Goal: Find specific page/section: Find specific page/section

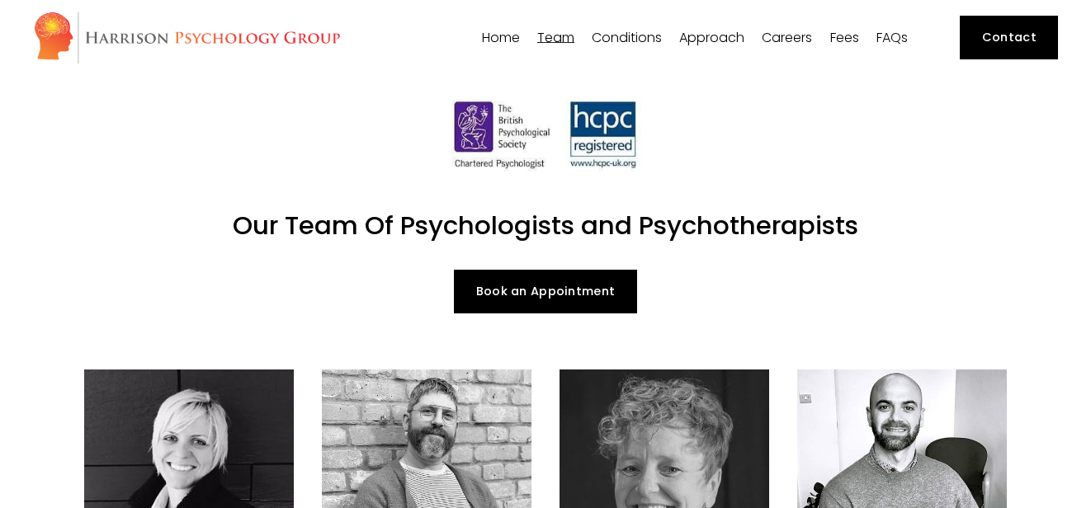
click at [0, 0] on span "[PERSON_NAME]" at bounding box center [0, 0] width 0 height 0
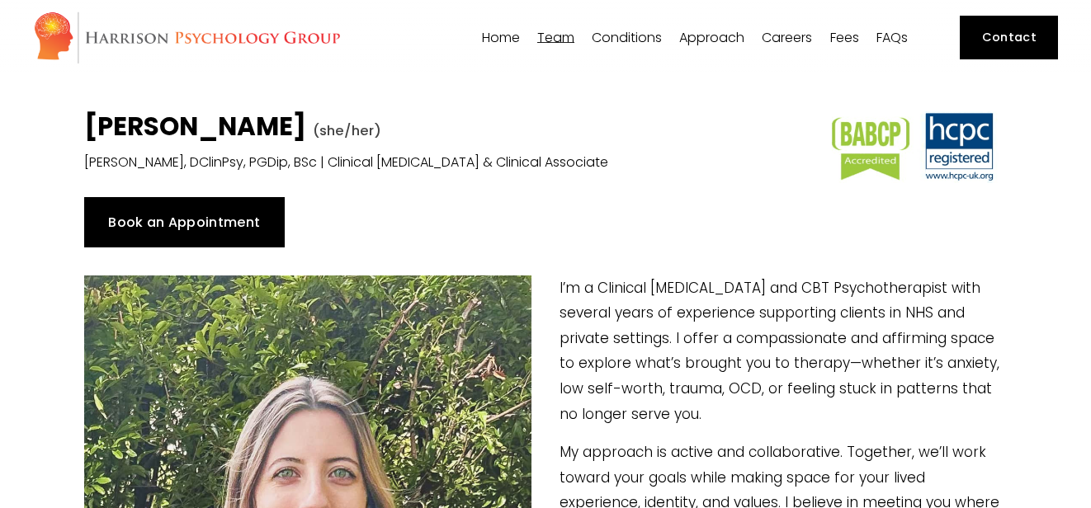
click at [0, 0] on span "Dr [PERSON_NAME]" at bounding box center [0, 0] width 0 height 0
